Goal: Check status: Check status

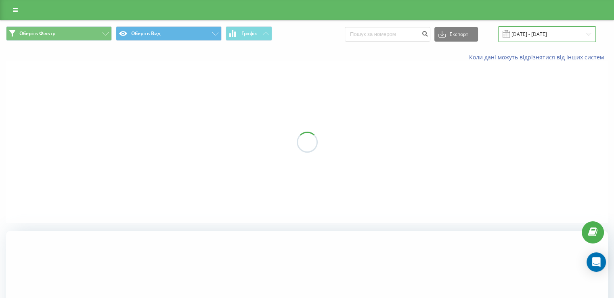
click at [566, 33] on input "[DATE] - [DATE]" at bounding box center [547, 34] width 98 height 16
click at [503, 157] on div at bounding box center [307, 141] width 602 height 161
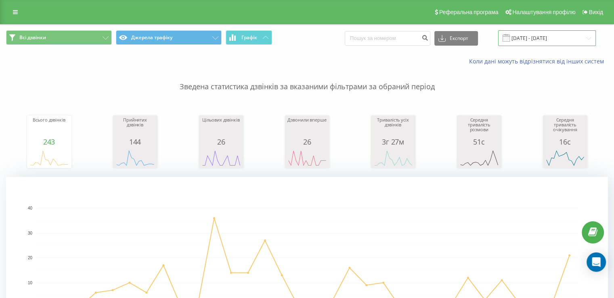
click at [586, 40] on input "[DATE] - [DATE]" at bounding box center [547, 38] width 98 height 16
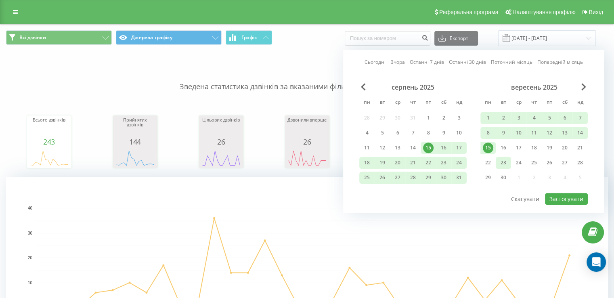
click at [503, 161] on div "23" at bounding box center [503, 162] width 10 height 10
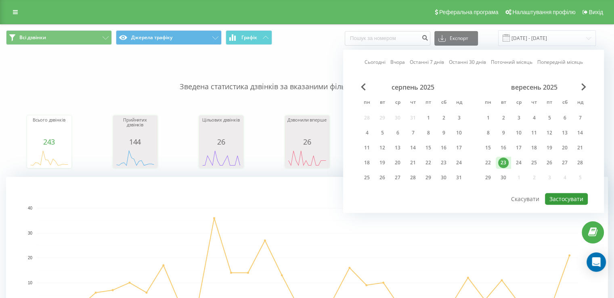
click at [567, 197] on button "Застосувати" at bounding box center [566, 199] width 43 height 12
type input "23.09.2025 - 23.09.2025"
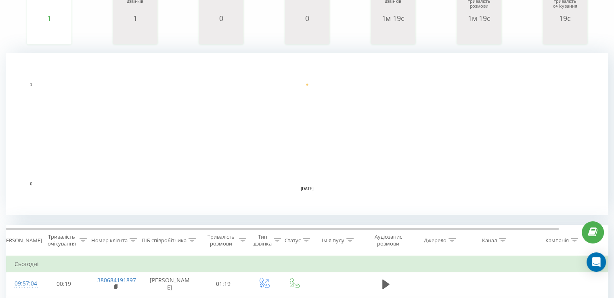
scroll to position [242, 0]
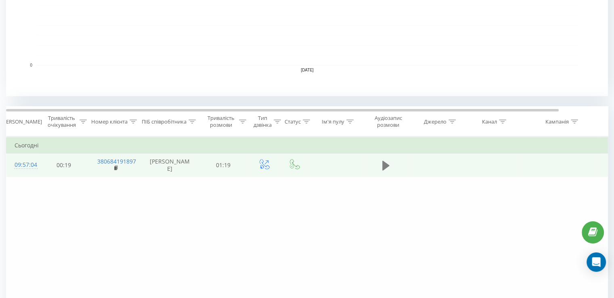
click at [387, 170] on icon at bounding box center [385, 165] width 7 height 11
